Goal: Task Accomplishment & Management: Use online tool/utility

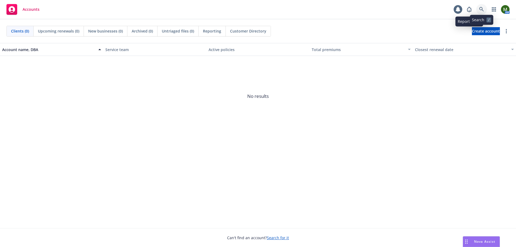
click at [478, 8] on link at bounding box center [481, 9] width 11 height 11
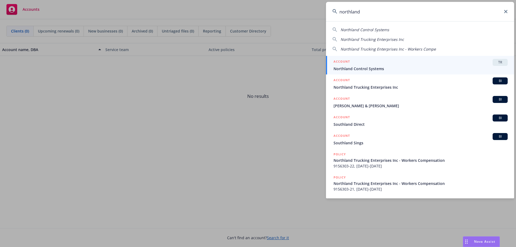
type input "northland"
click at [383, 71] on span "Northland Control Systems" at bounding box center [421, 69] width 174 height 6
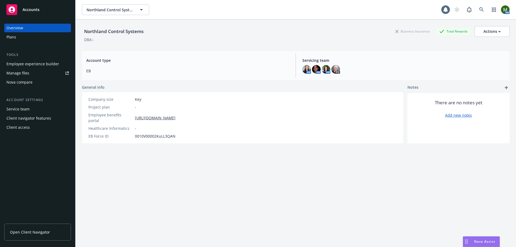
click at [31, 84] on div "Nova compare" at bounding box center [19, 82] width 26 height 9
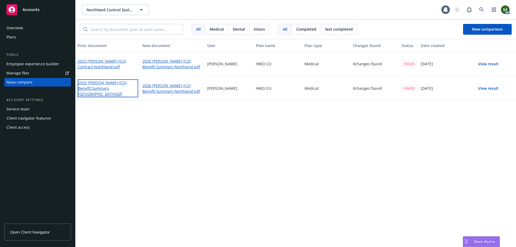
click at [119, 86] on link "2025 [PERSON_NAME] (CO) Benefit Summary [GEOGRAPHIC_DATA]pdf" at bounding box center [108, 88] width 60 height 18
click at [166, 89] on link "2026 Kaiser (CO) Benefit Summary Northland.pdf" at bounding box center [172, 88] width 60 height 12
click at [477, 27] on span "New comparison" at bounding box center [487, 29] width 31 height 5
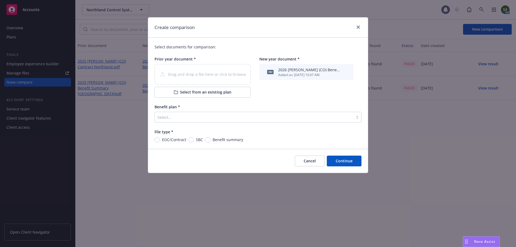
click at [173, 118] on body "Accounts Overview Plans Tools Employee experience builder Manage files Nova com…" at bounding box center [258, 123] width 516 height 247
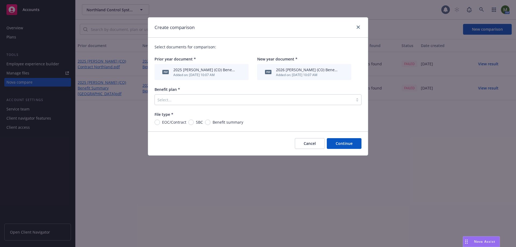
click at [197, 102] on div at bounding box center [253, 99] width 193 height 6
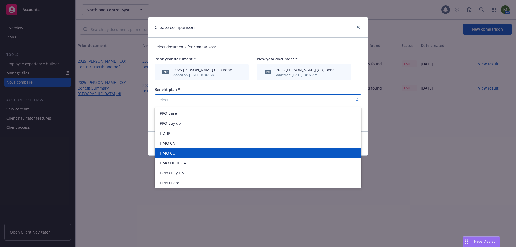
click at [178, 149] on div "HMO CO" at bounding box center [258, 153] width 207 height 10
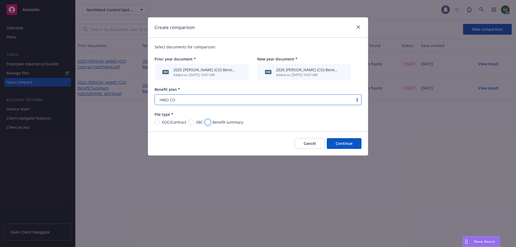
click at [206, 122] on input "Benefit summary" at bounding box center [207, 122] width 5 height 5
radio input "true"
click at [334, 140] on button "Continue" at bounding box center [344, 143] width 35 height 11
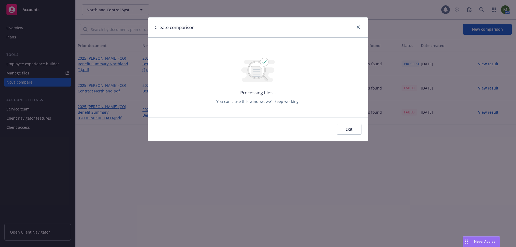
click at [347, 127] on button "Exit" at bounding box center [349, 129] width 25 height 11
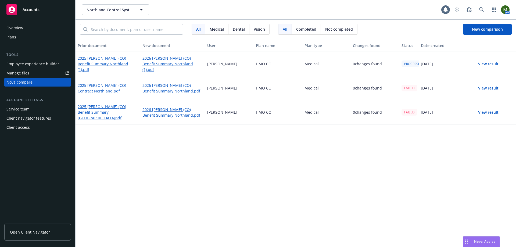
click at [116, 152] on div "Prior document New document User Plan name Plan type Changes found Status Date …" at bounding box center [296, 143] width 440 height 208
click at [248, 15] on div "Northland Control Systems Northland Control Systems 1 AM" at bounding box center [296, 9] width 440 height 19
click at [181, 13] on div "Northland Control Systems Northland Control Systems" at bounding box center [261, 9] width 359 height 11
click at [218, 12] on div "Northland Control Systems Northland Control Systems" at bounding box center [261, 9] width 359 height 11
click at [482, 12] on link at bounding box center [481, 9] width 11 height 11
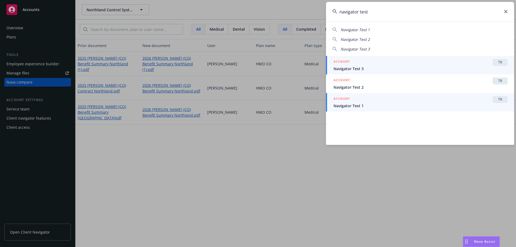
type input "navigator test"
click at [381, 102] on div "ACCOUNT TR" at bounding box center [421, 99] width 174 height 7
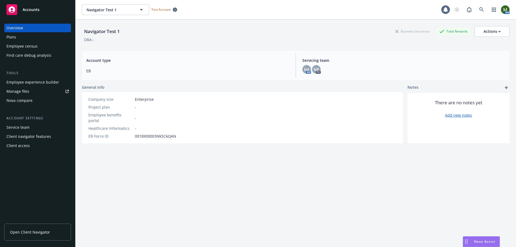
click at [20, 35] on div "Plans" at bounding box center [37, 37] width 62 height 9
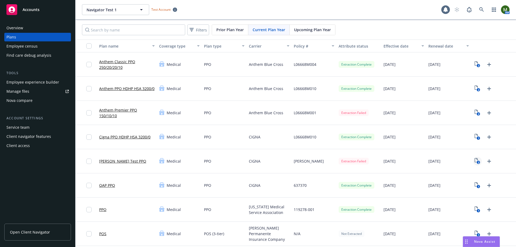
click at [475, 161] on icon "2" at bounding box center [478, 161] width 6 height 6
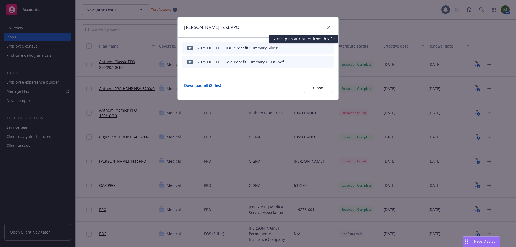
click at [299, 48] on icon "start extraction" at bounding box center [302, 47] width 6 height 6
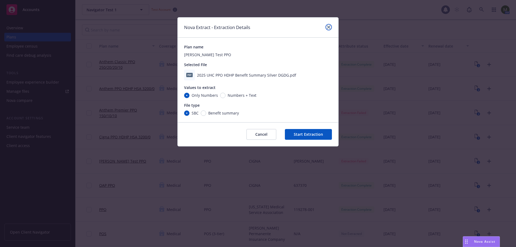
click at [327, 30] on link "close" at bounding box center [328, 27] width 6 height 6
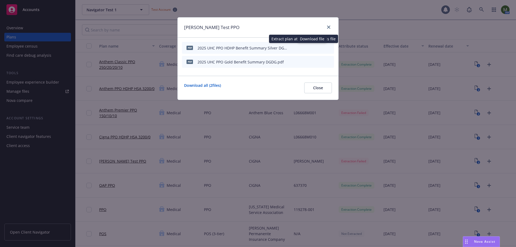
click at [304, 48] on icon "start extraction" at bounding box center [302, 47] width 6 height 6
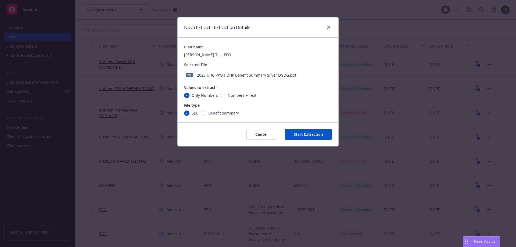
click at [214, 113] on span "Benefit summary" at bounding box center [223, 113] width 31 height 6
click at [206, 113] on input "Benefit summary" at bounding box center [203, 112] width 5 height 5
radio input "true"
click at [305, 132] on button "Start Extraction" at bounding box center [308, 134] width 47 height 11
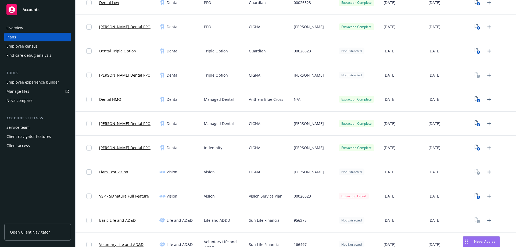
scroll to position [403, 0]
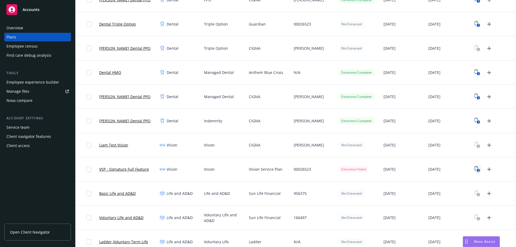
click at [473, 170] on link "2" at bounding box center [477, 169] width 9 height 9
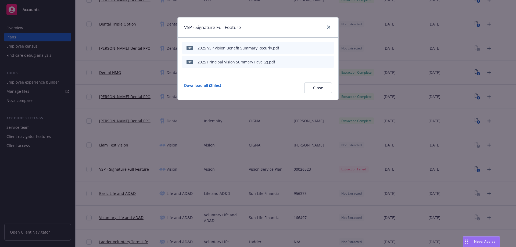
click at [305, 48] on icon "start extraction" at bounding box center [302, 47] width 6 height 6
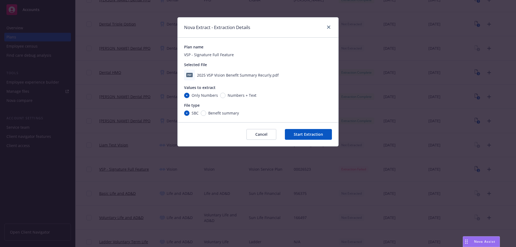
click at [215, 114] on span "Benefit summary" at bounding box center [223, 113] width 31 height 6
click at [206, 114] on input "Benefit summary" at bounding box center [203, 112] width 5 height 5
radio input "true"
click at [315, 135] on button "Start Extraction" at bounding box center [308, 134] width 47 height 11
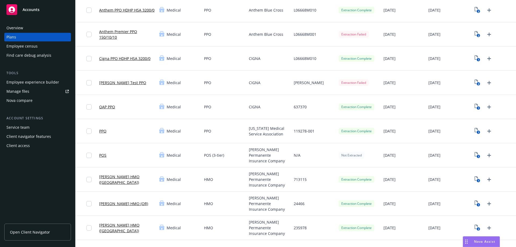
scroll to position [72, 0]
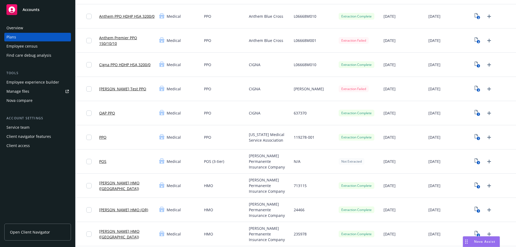
click at [115, 89] on link "Liam Test PPO" at bounding box center [122, 89] width 47 height 6
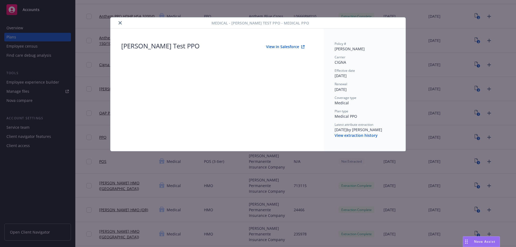
click at [119, 22] on icon "close" at bounding box center [120, 22] width 3 height 3
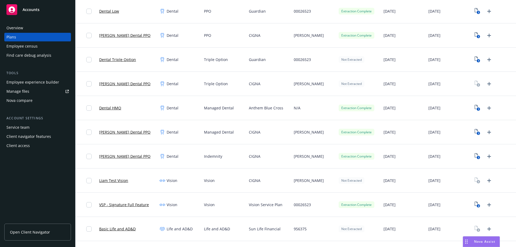
scroll to position [368, 0]
click at [117, 205] on link "VSP - Signature Full Feature" at bounding box center [124, 205] width 50 height 6
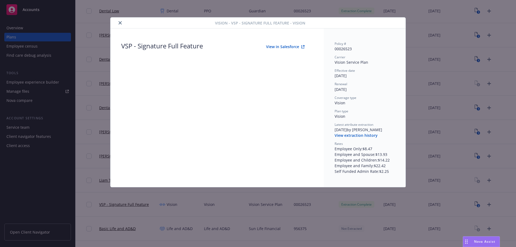
click at [277, 44] on button "View in Salesforce" at bounding box center [285, 46] width 56 height 11
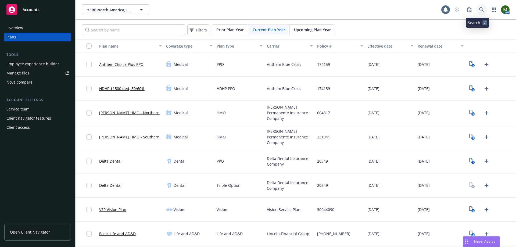
click at [481, 12] on link at bounding box center [481, 9] width 11 height 11
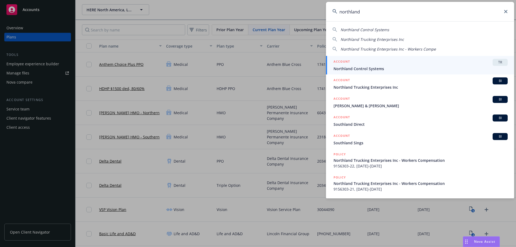
type input "northland"
click at [392, 64] on div "ACCOUNT TR" at bounding box center [421, 62] width 174 height 7
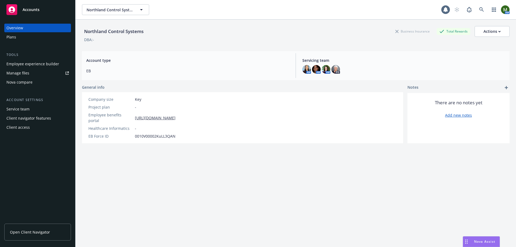
click at [51, 40] on div "Plans" at bounding box center [37, 37] width 62 height 9
